Goal: Find specific page/section

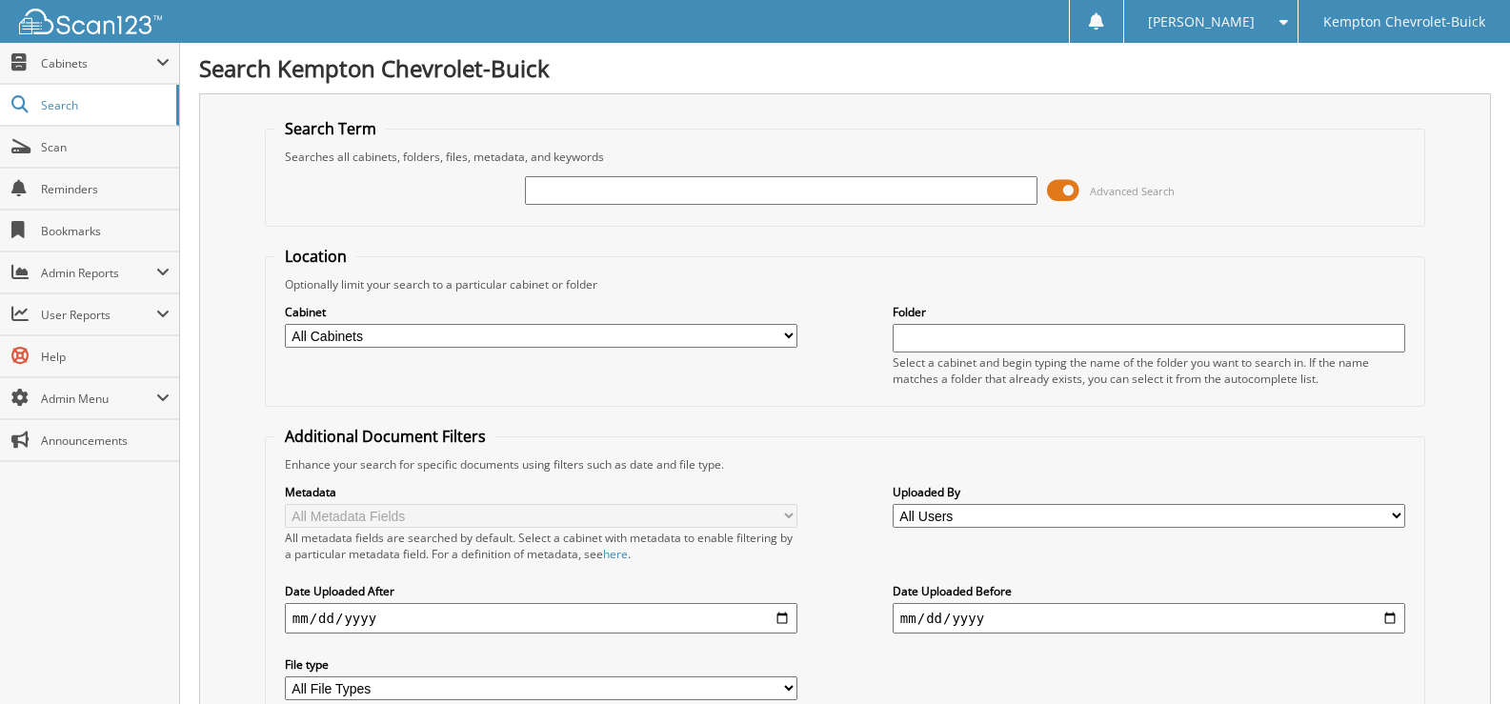
click at [1074, 192] on span at bounding box center [1063, 190] width 32 height 29
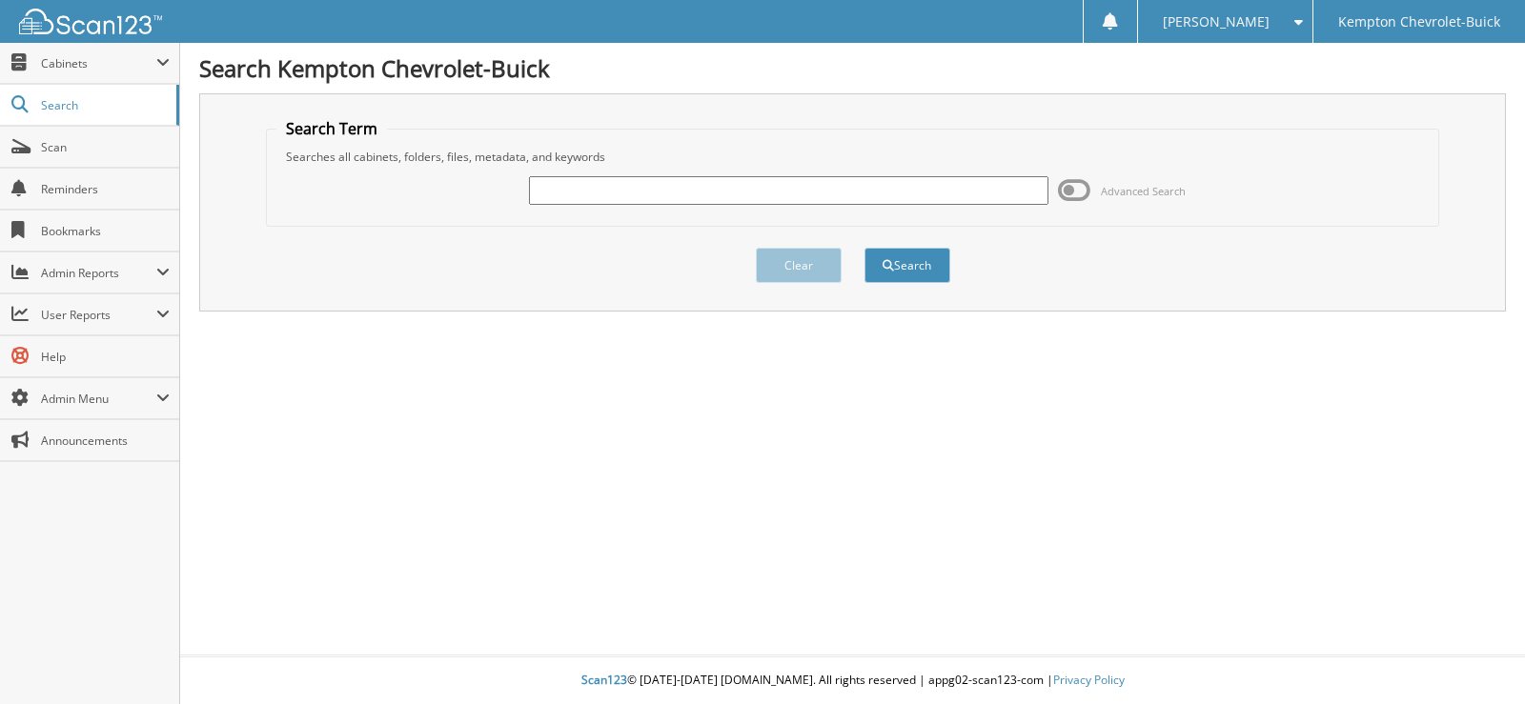
click at [900, 208] on div "Advanced Search" at bounding box center [852, 190] width 1153 height 51
click at [896, 195] on input "text" at bounding box center [788, 190] width 518 height 29
type input "41946"
click at [895, 261] on button "Search" at bounding box center [907, 265] width 86 height 35
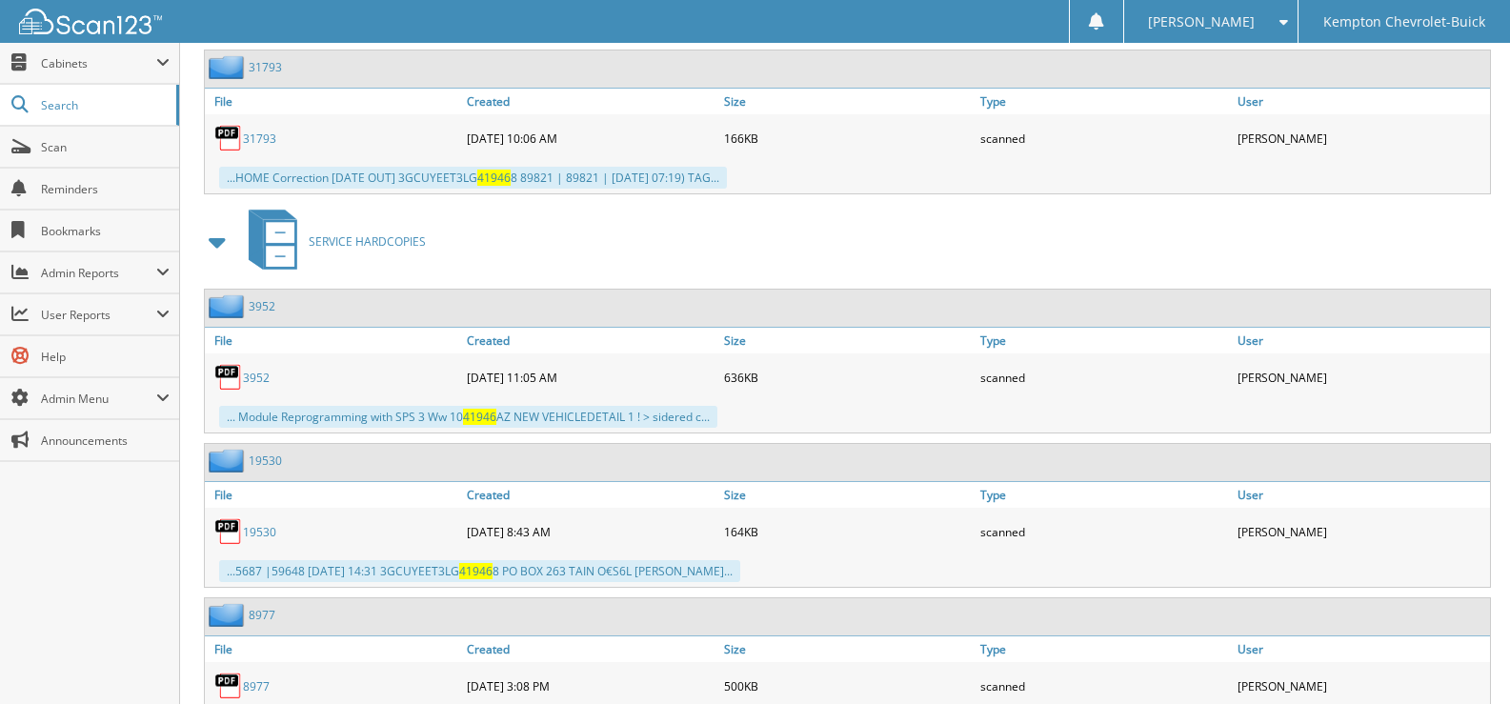
scroll to position [1239, 0]
click at [253, 382] on link "3952" at bounding box center [256, 377] width 27 height 16
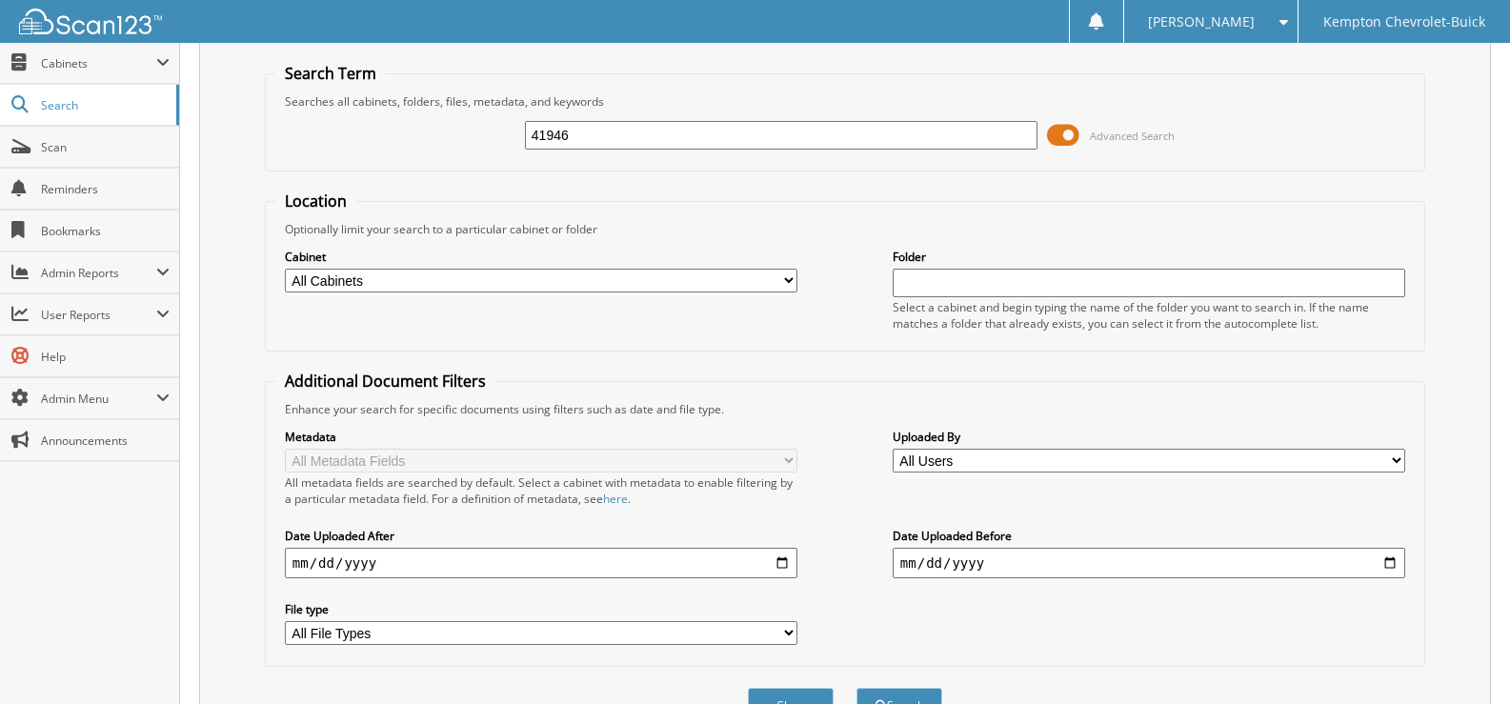
scroll to position [0, 0]
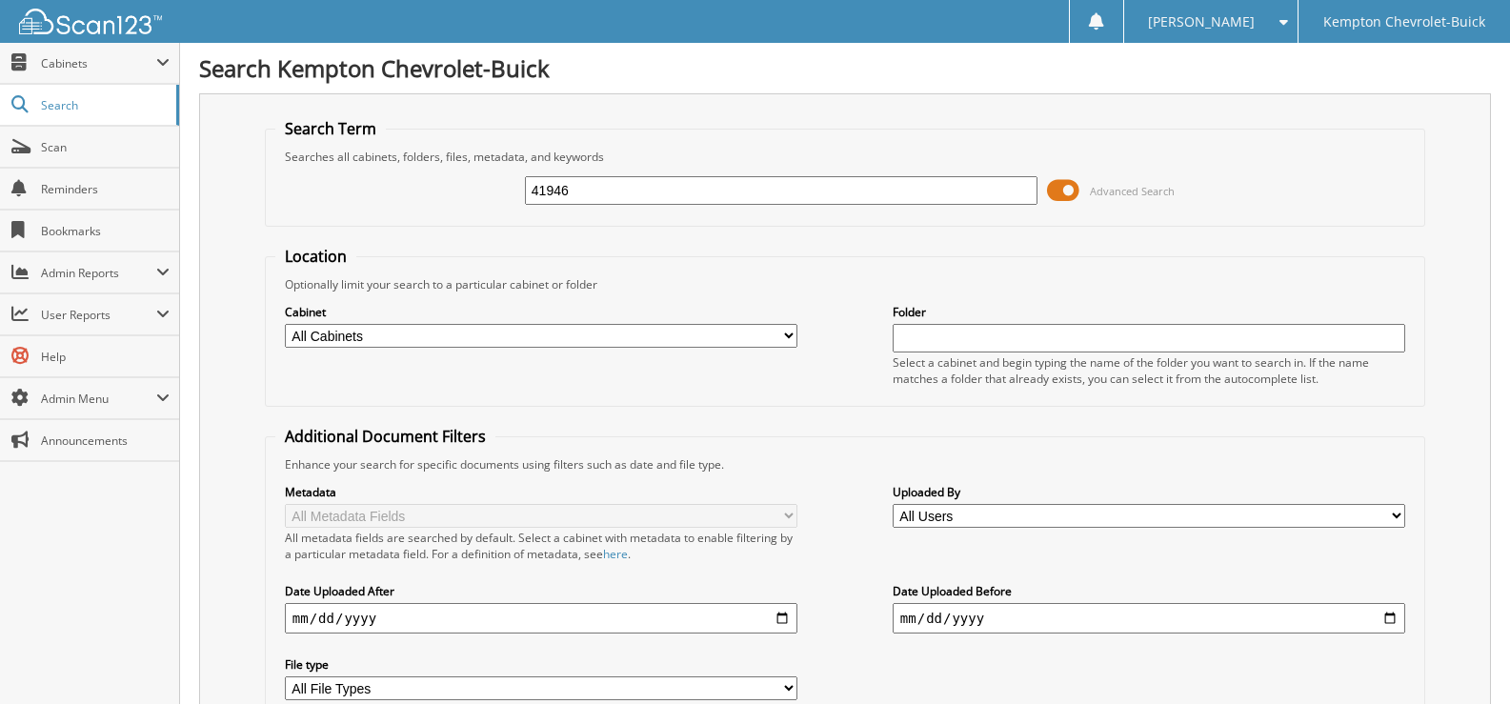
drag, startPoint x: 595, startPoint y: 185, endPoint x: 427, endPoint y: 216, distance: 170.6
click at [369, 224] on fieldset "Search Term Searches all cabinets, folders, files, metadata, and keywords 41946…" at bounding box center [845, 172] width 1161 height 109
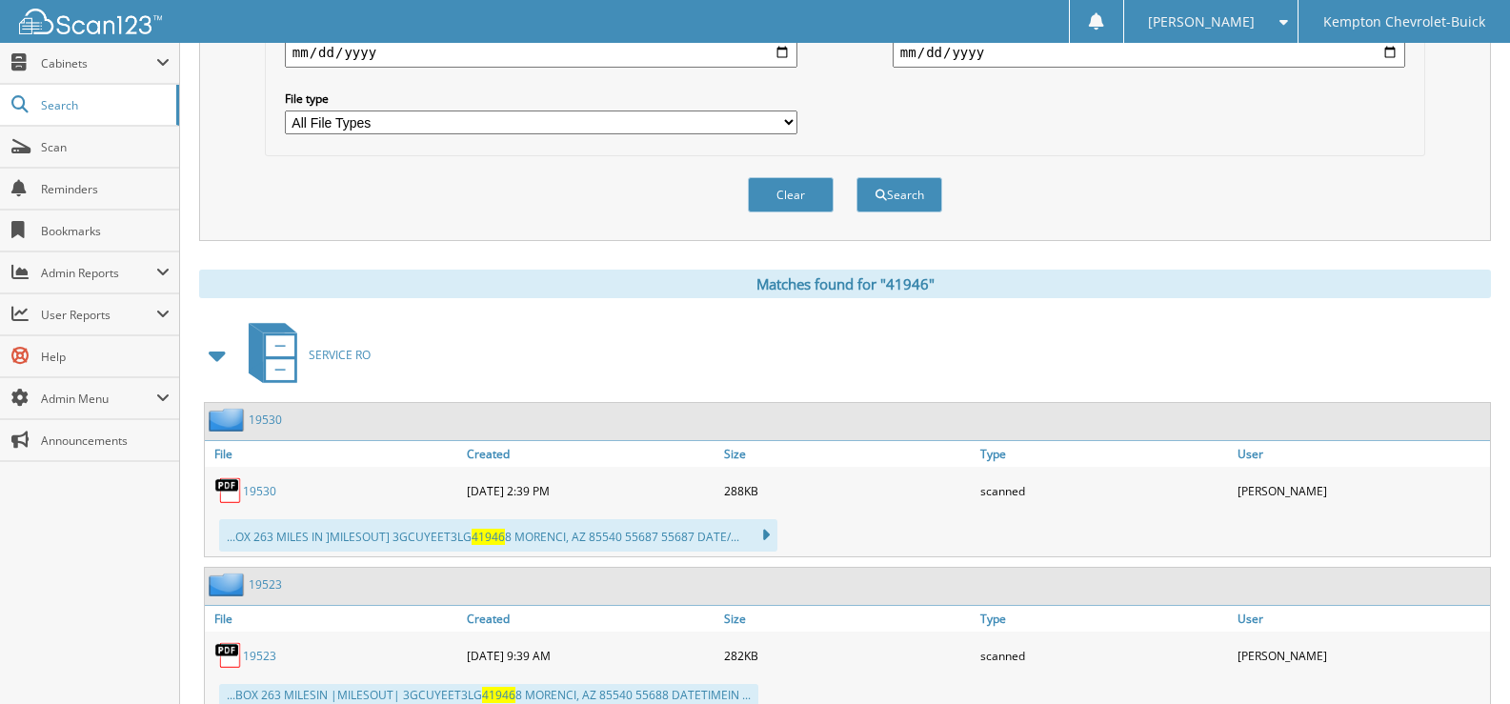
scroll to position [572, 0]
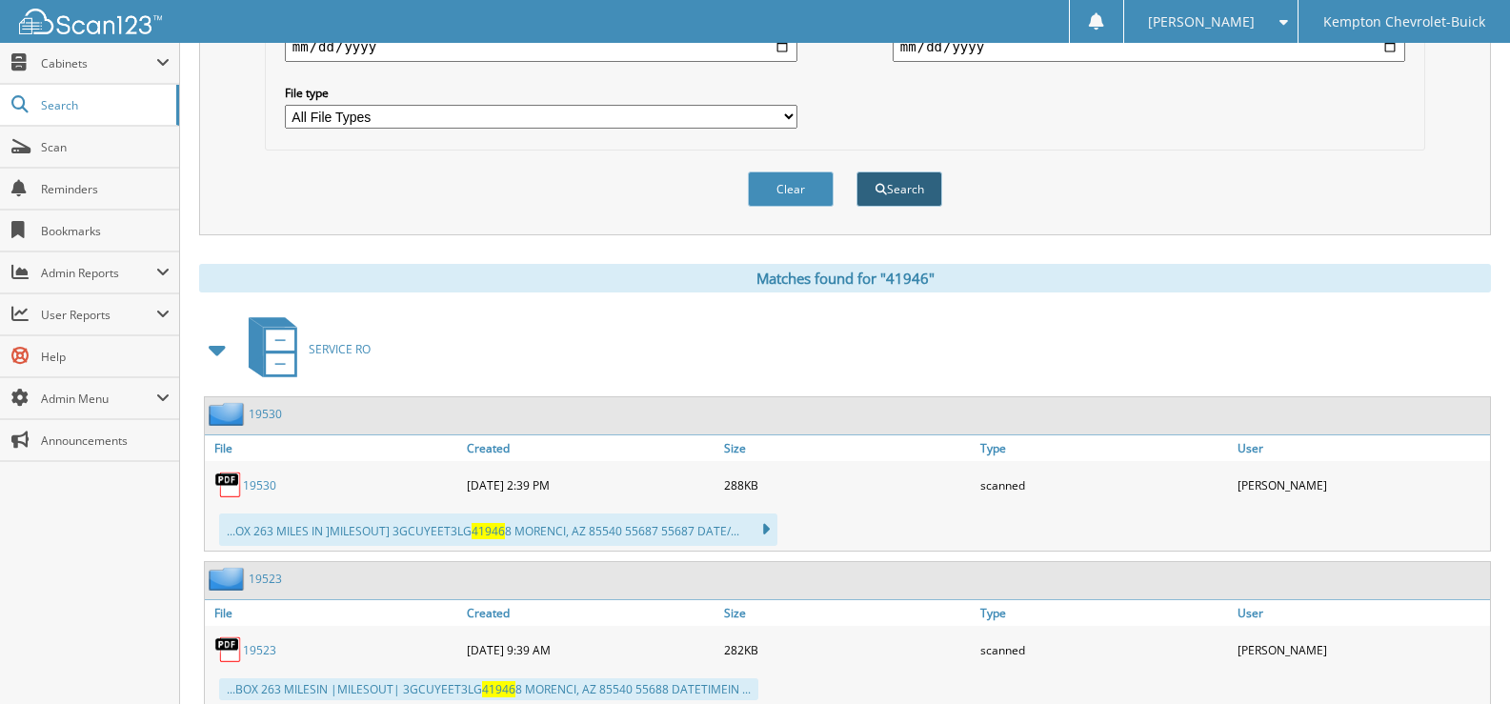
type input "36813"
click at [894, 197] on button "Search" at bounding box center [900, 189] width 86 height 35
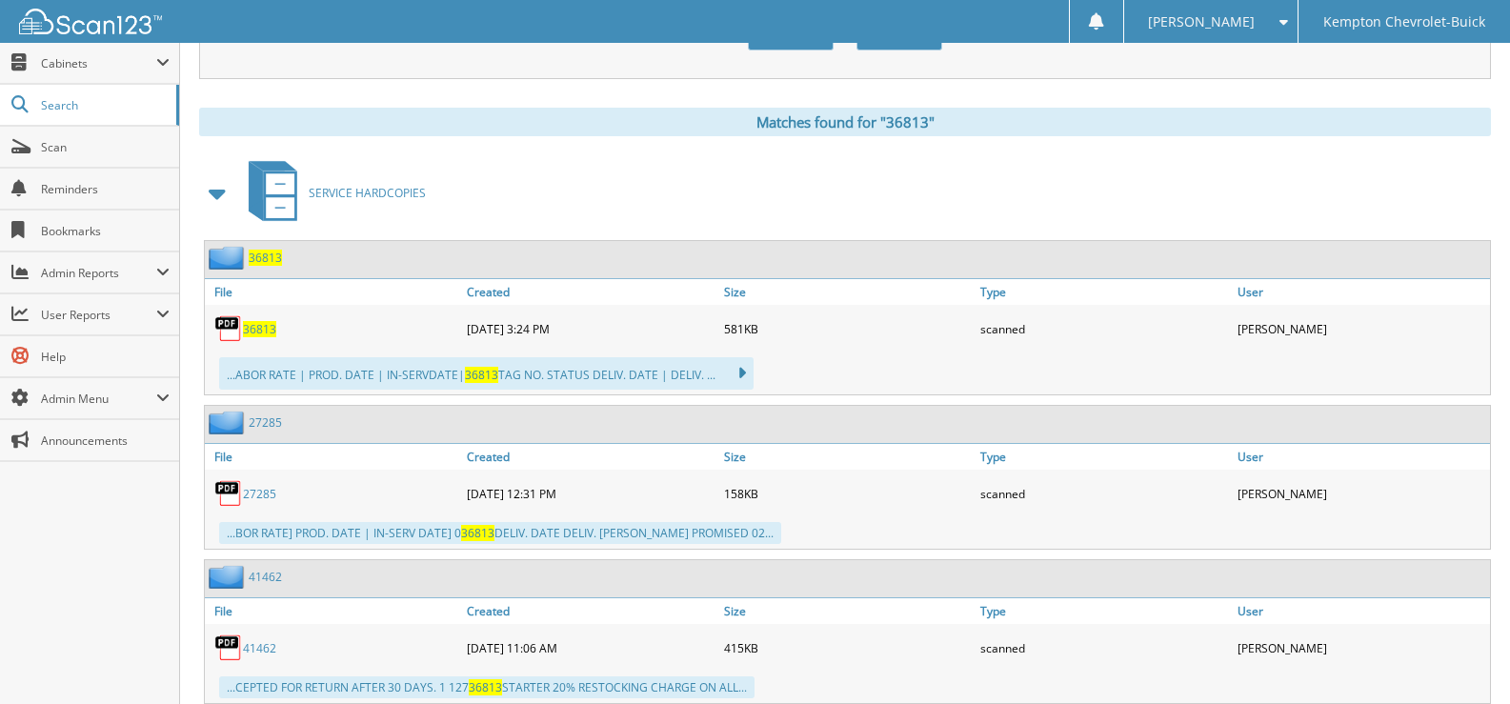
scroll to position [762, 0]
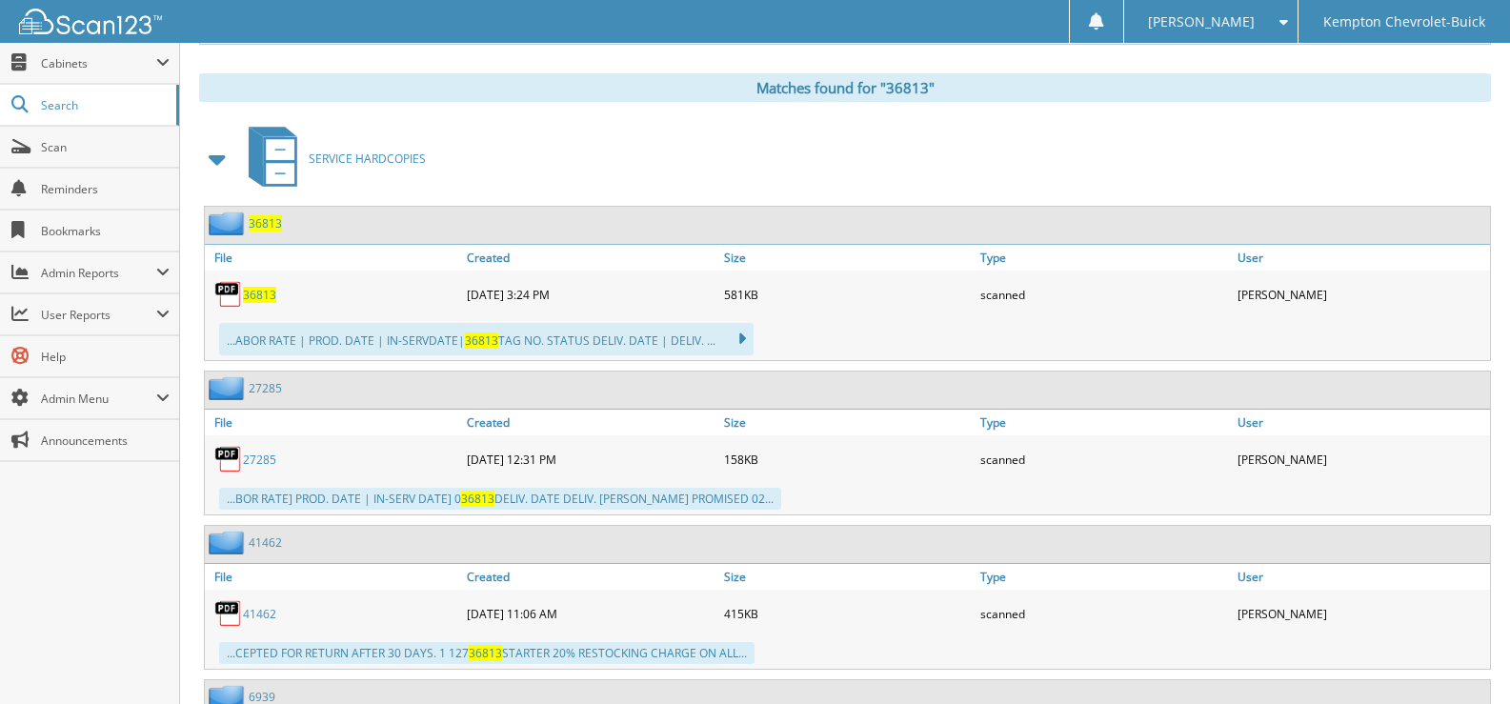
click at [268, 293] on span "36813" at bounding box center [259, 295] width 33 height 16
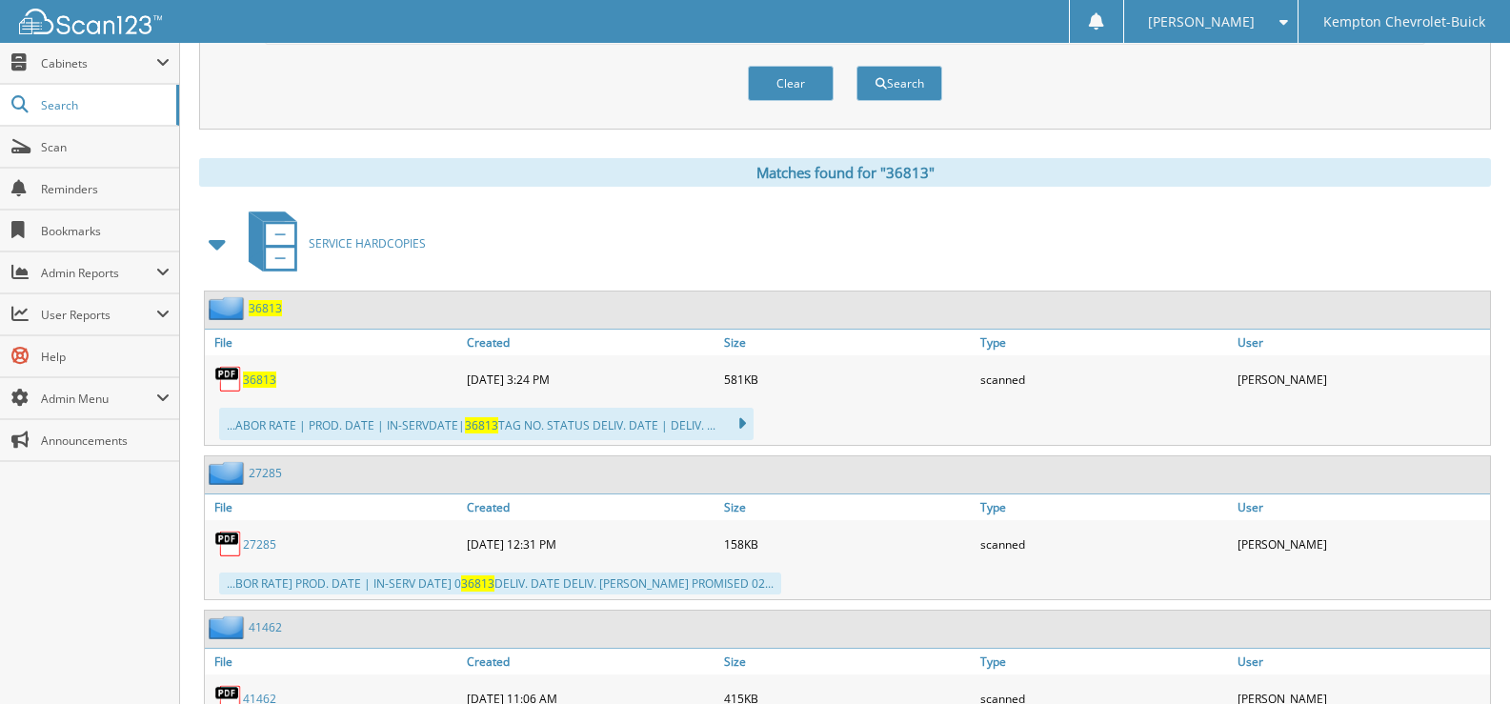
scroll to position [667, 0]
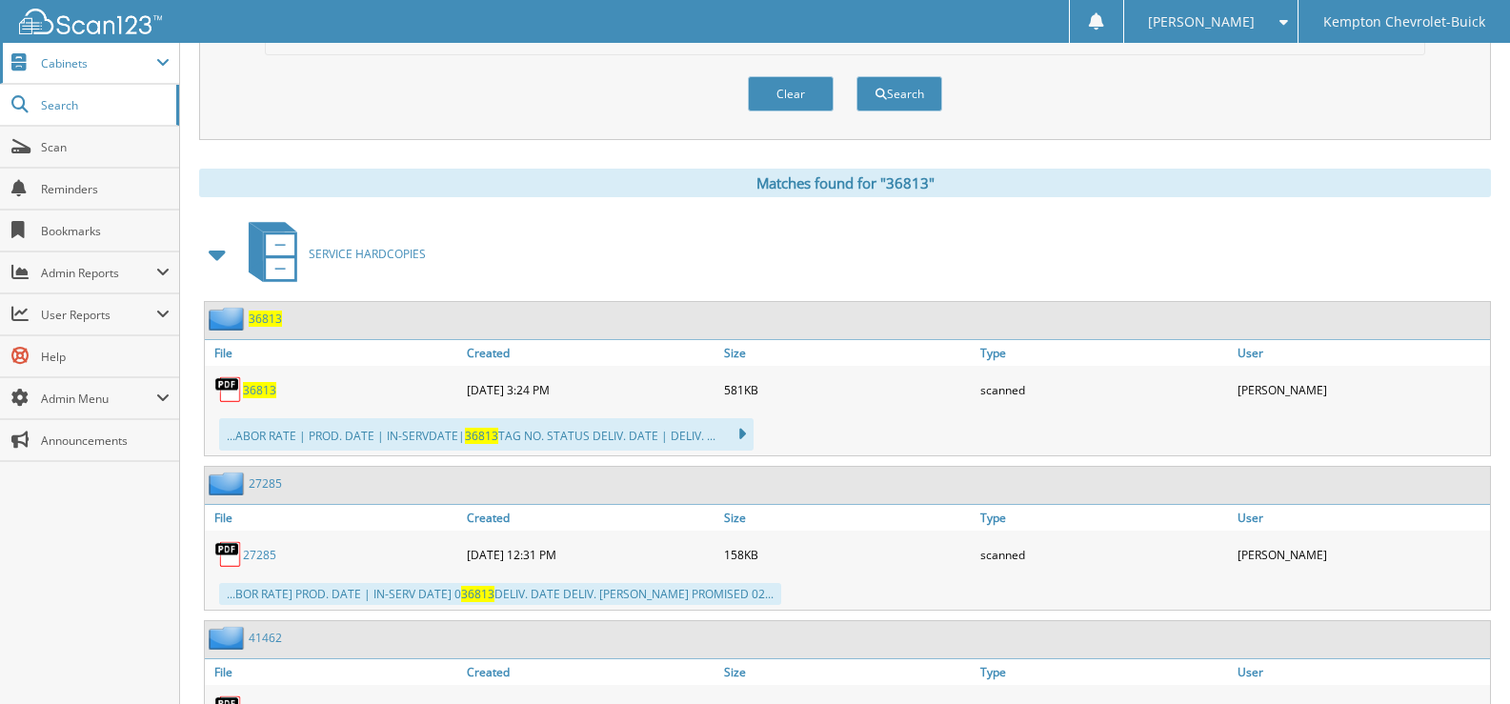
click at [67, 67] on span "Cabinets" at bounding box center [98, 63] width 115 height 16
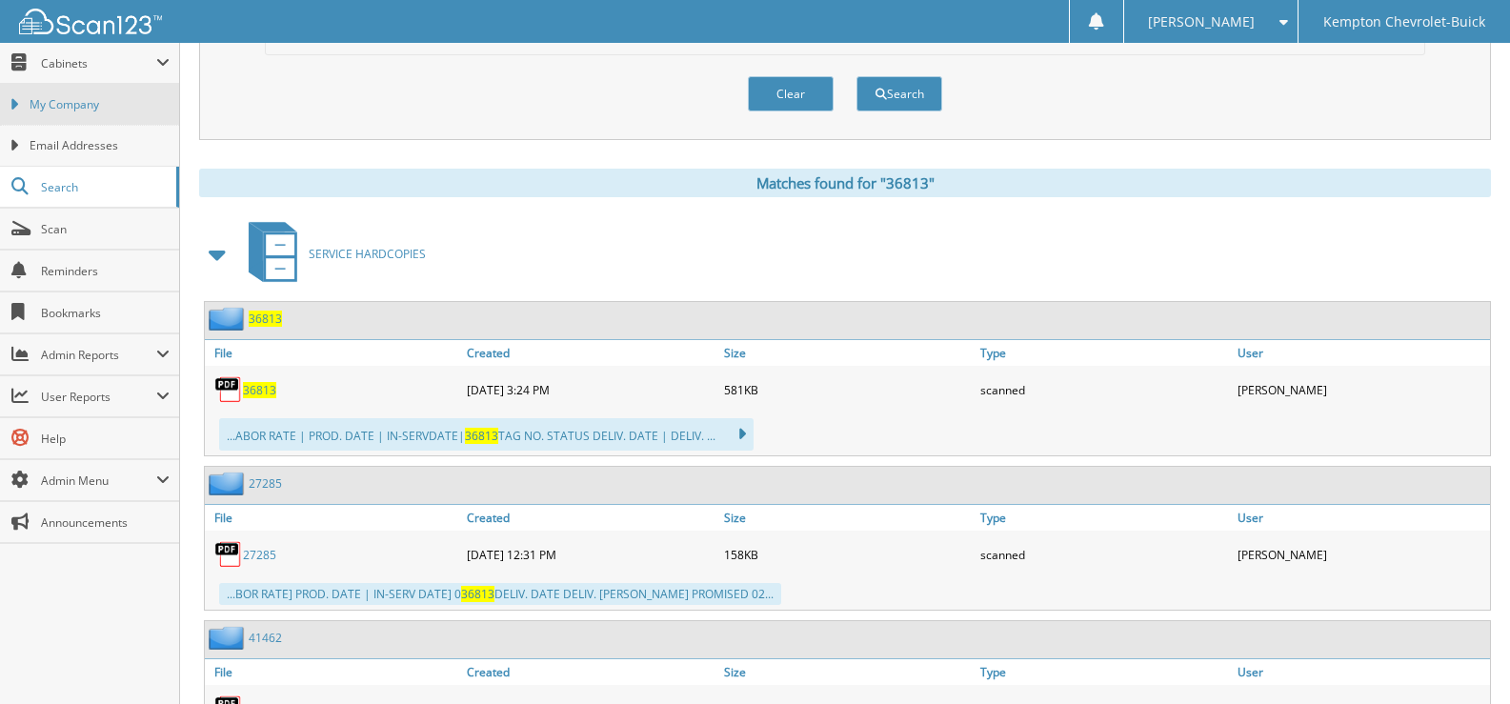
click at [91, 116] on link "My Company" at bounding box center [89, 104] width 179 height 41
